Goal: Task Accomplishment & Management: Manage account settings

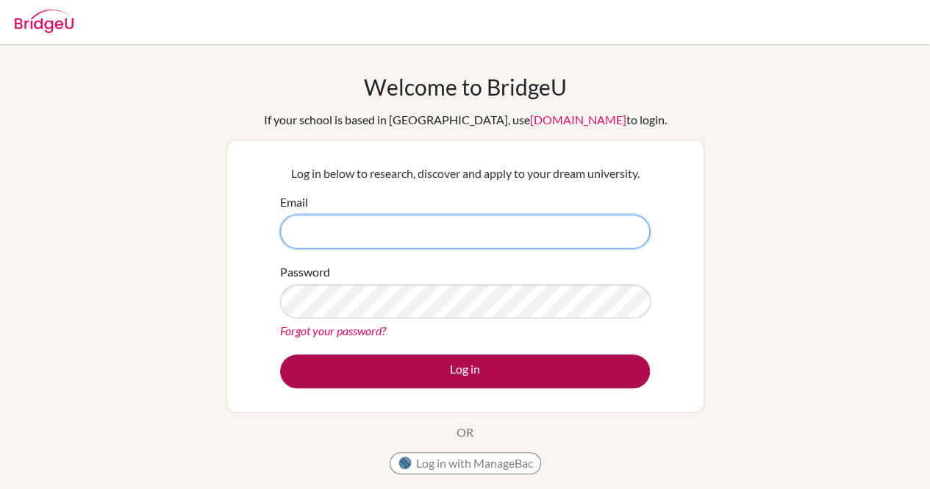
type input "[EMAIL_ADDRESS][DOMAIN_NAME]"
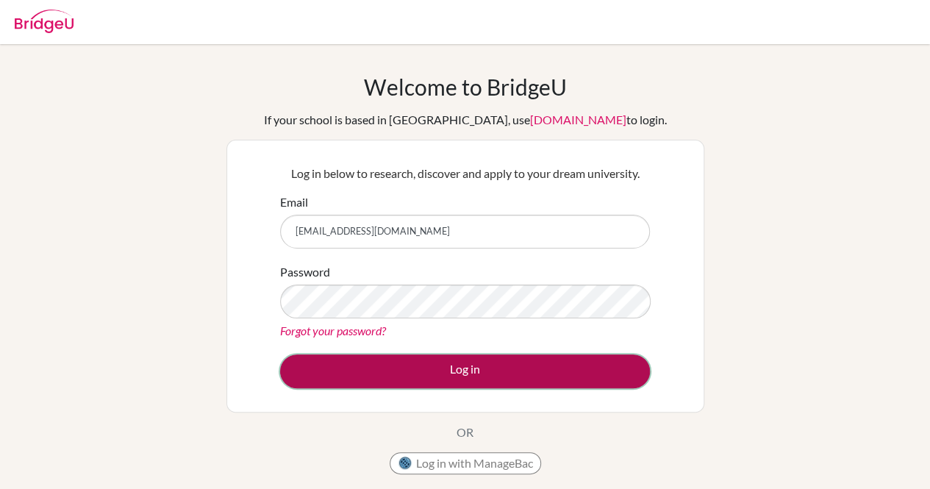
click at [307, 371] on button "Log in" at bounding box center [465, 371] width 370 height 34
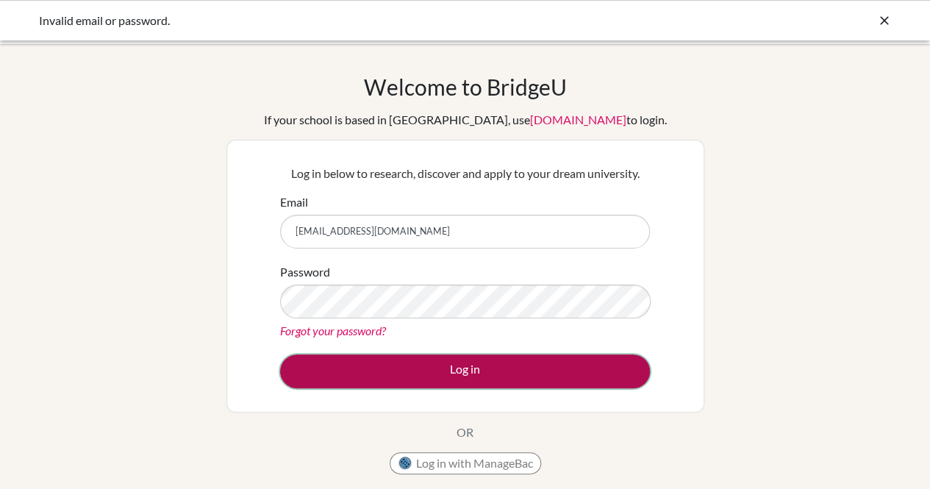
click at [323, 373] on button "Log in" at bounding box center [465, 371] width 370 height 34
click at [411, 381] on button "Log in" at bounding box center [465, 371] width 370 height 34
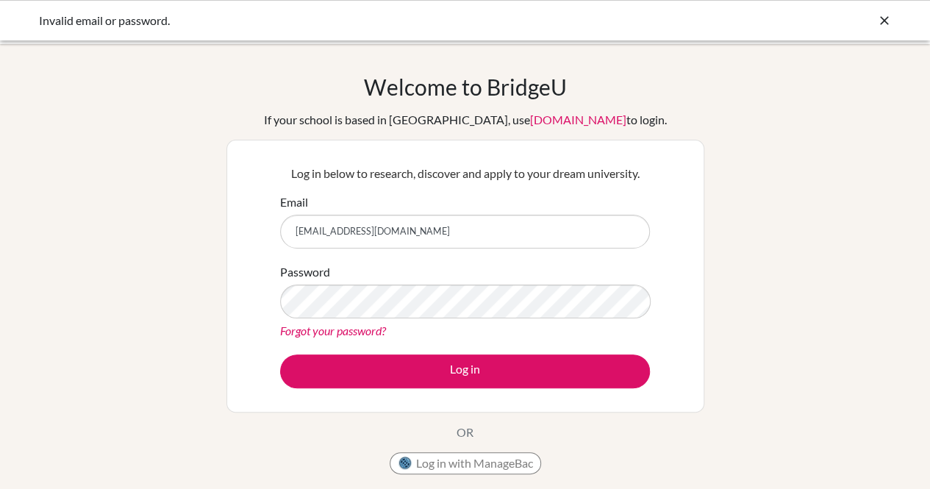
click at [874, 21] on div "Invalid email or password." at bounding box center [465, 21] width 853 height 18
click at [877, 21] on icon at bounding box center [884, 20] width 15 height 15
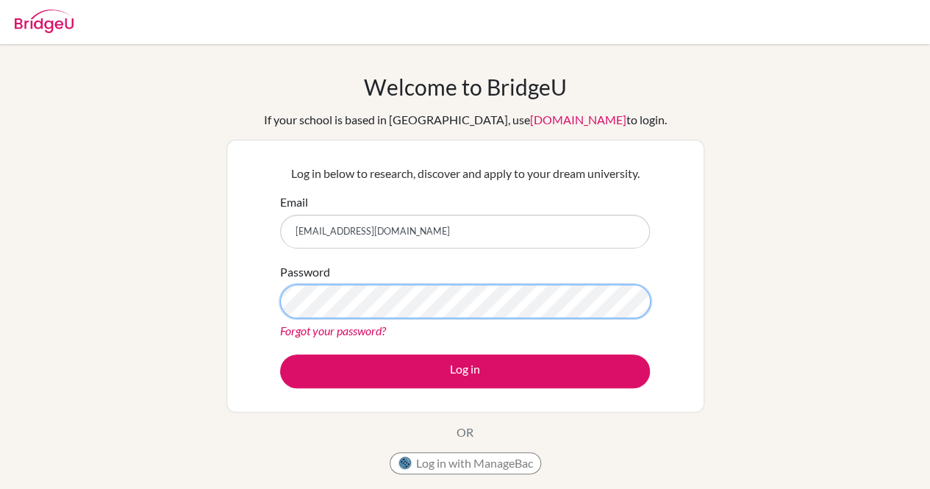
click at [107, 361] on div "Welcome to [GEOGRAPHIC_DATA] If your school is based in [GEOGRAPHIC_DATA], use …" at bounding box center [465, 314] width 930 height 481
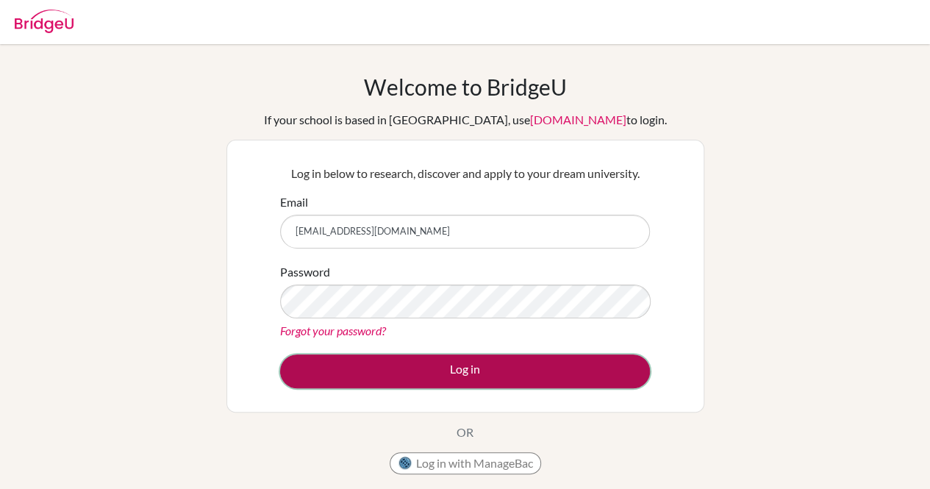
click at [318, 364] on button "Log in" at bounding box center [465, 371] width 370 height 34
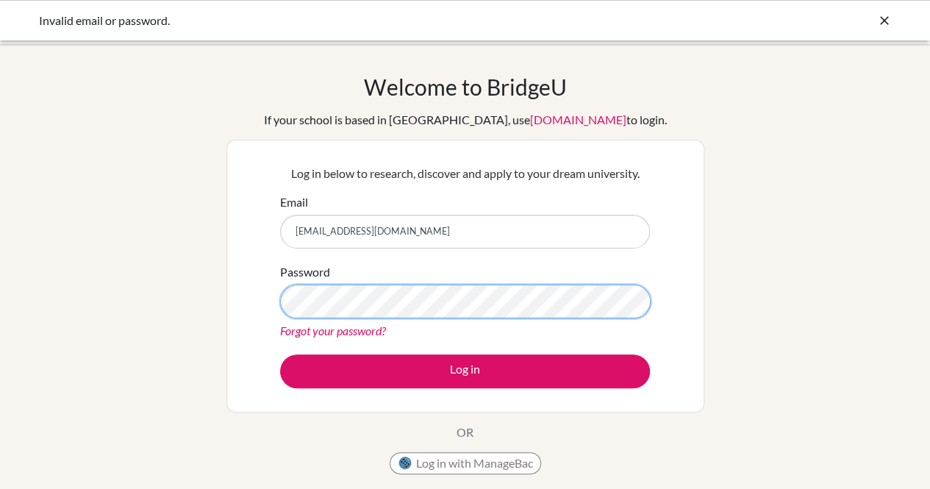
click at [99, 251] on div "Welcome to [GEOGRAPHIC_DATA] If your school is based in [GEOGRAPHIC_DATA], use …" at bounding box center [465, 314] width 930 height 481
click at [40, 320] on div "Welcome to [GEOGRAPHIC_DATA] If your school is based in [GEOGRAPHIC_DATA], use …" at bounding box center [465, 314] width 930 height 481
click at [280, 354] on button "Log in" at bounding box center [465, 371] width 370 height 34
